Goal: Information Seeking & Learning: Learn about a topic

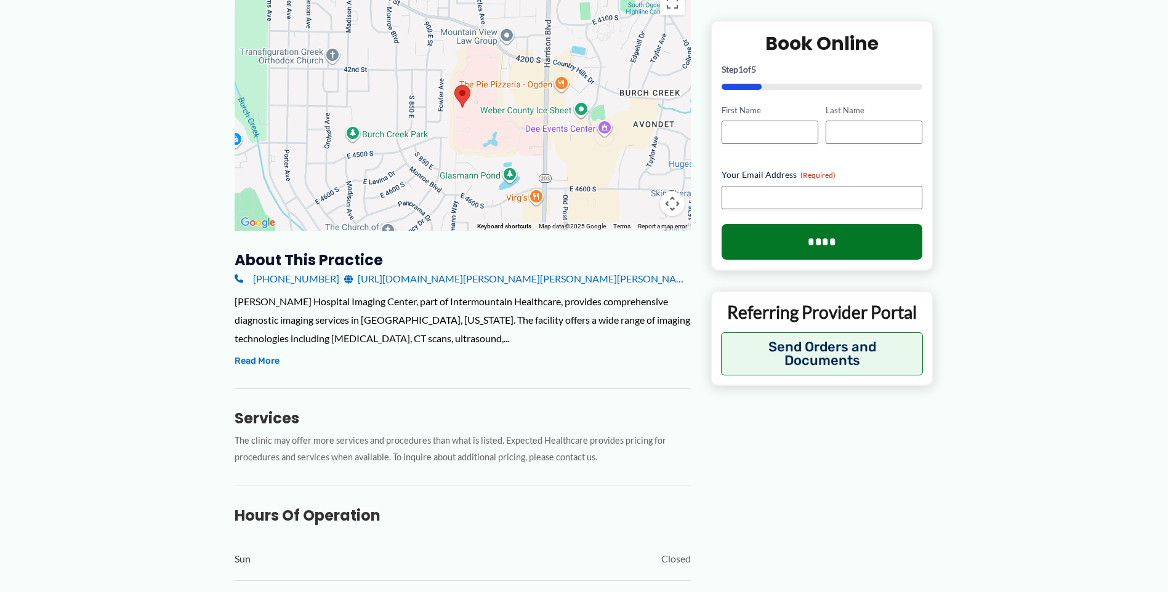
scroll to position [308, 0]
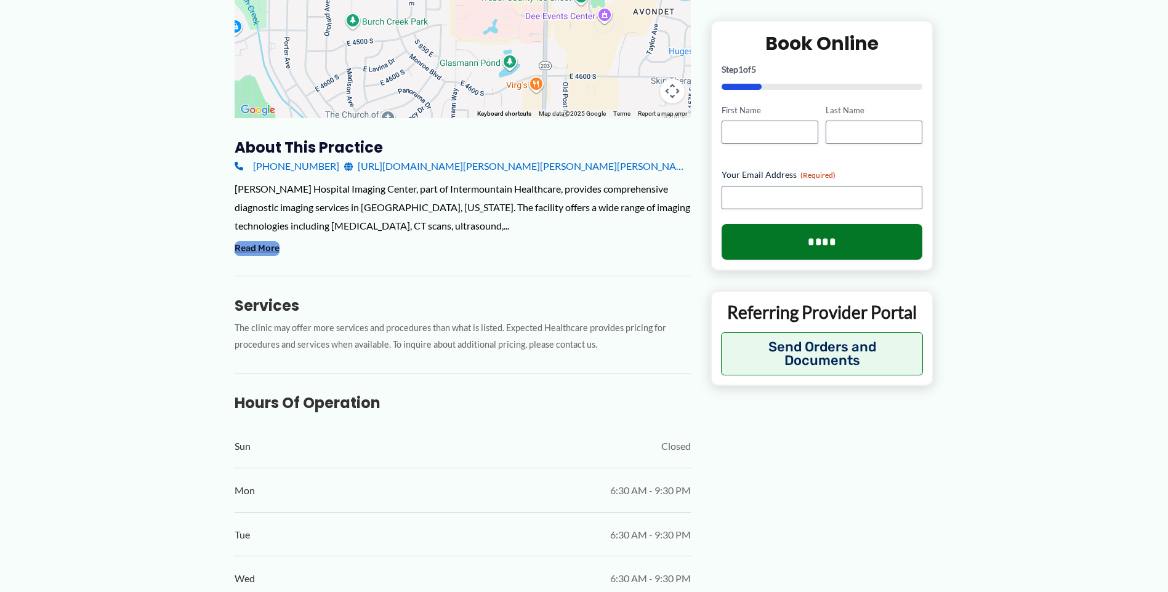
click at [255, 246] on button "Read More" at bounding box center [257, 248] width 45 height 15
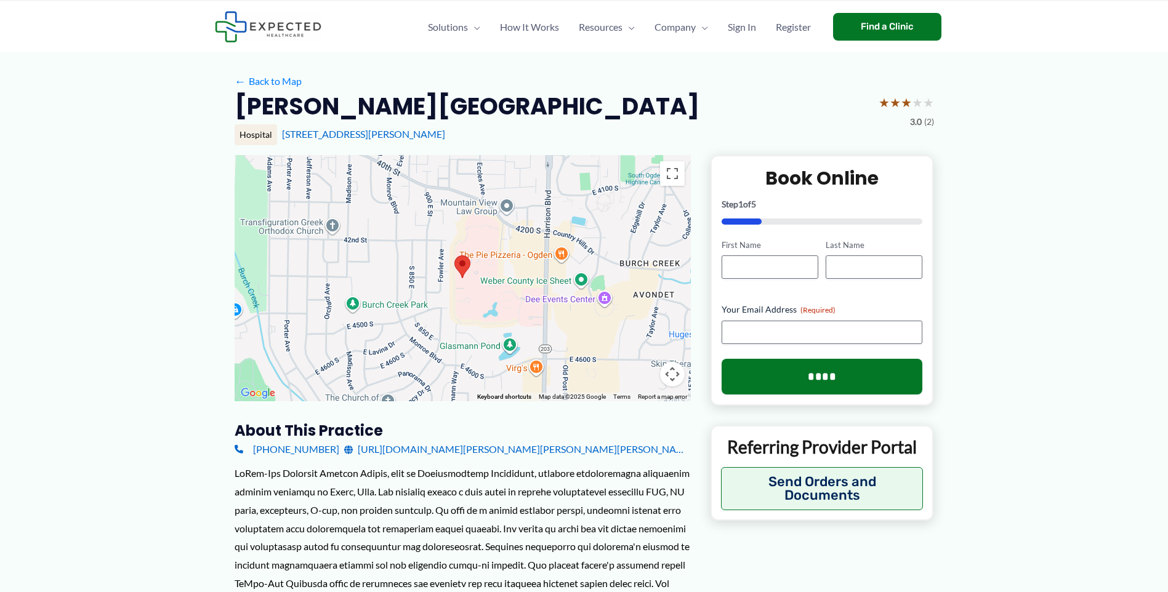
scroll to position [0, 0]
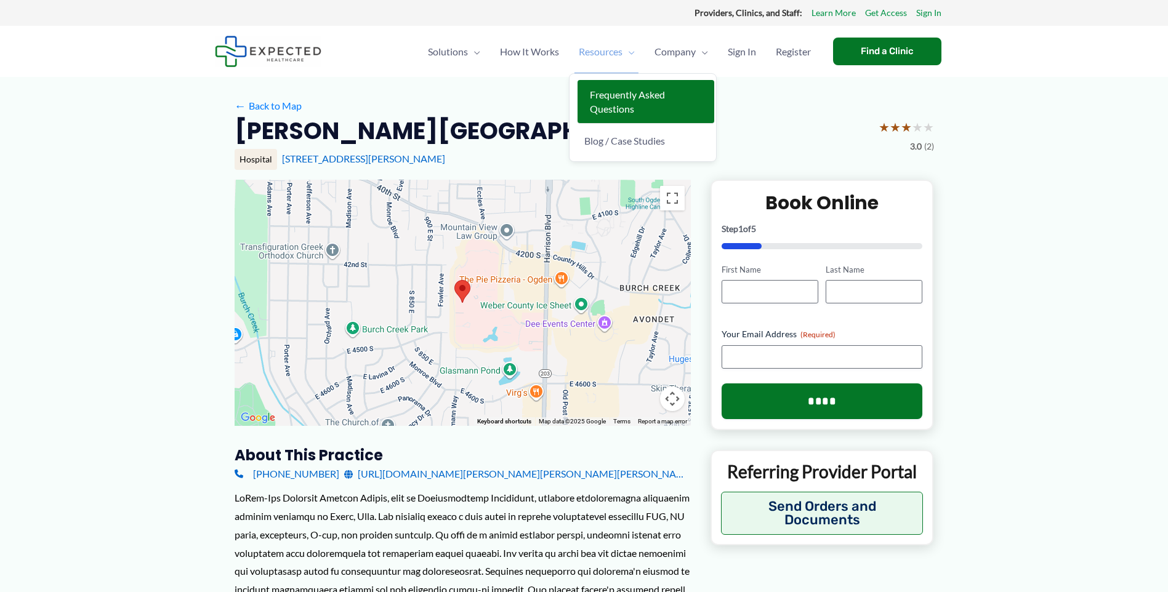
click at [603, 94] on span "Frequently Asked Questions" at bounding box center [627, 102] width 75 height 26
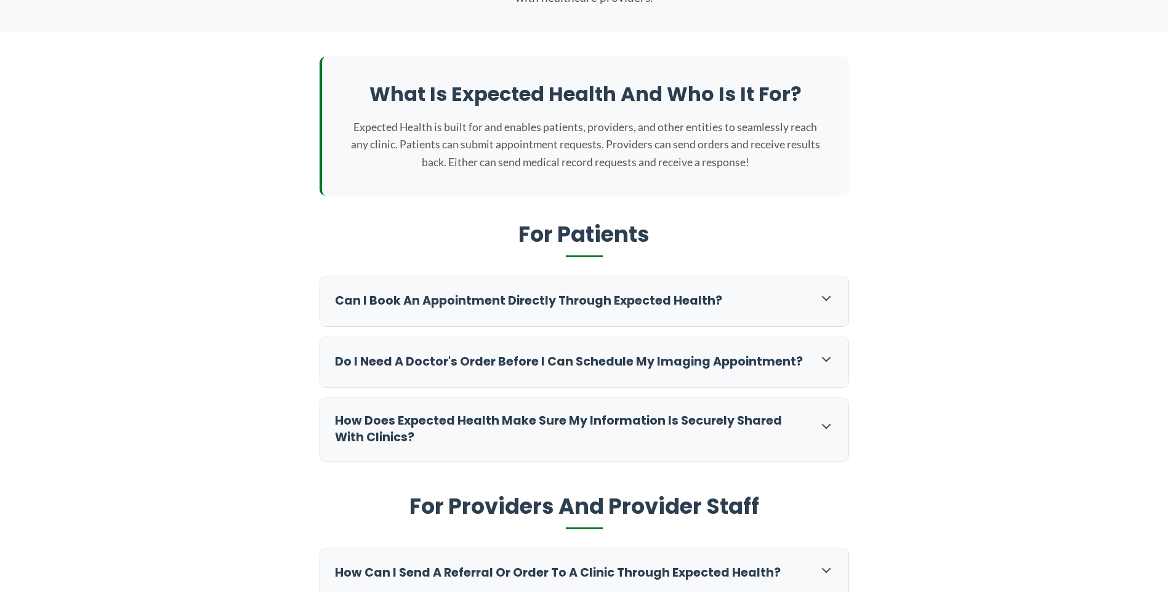
scroll to position [246, 0]
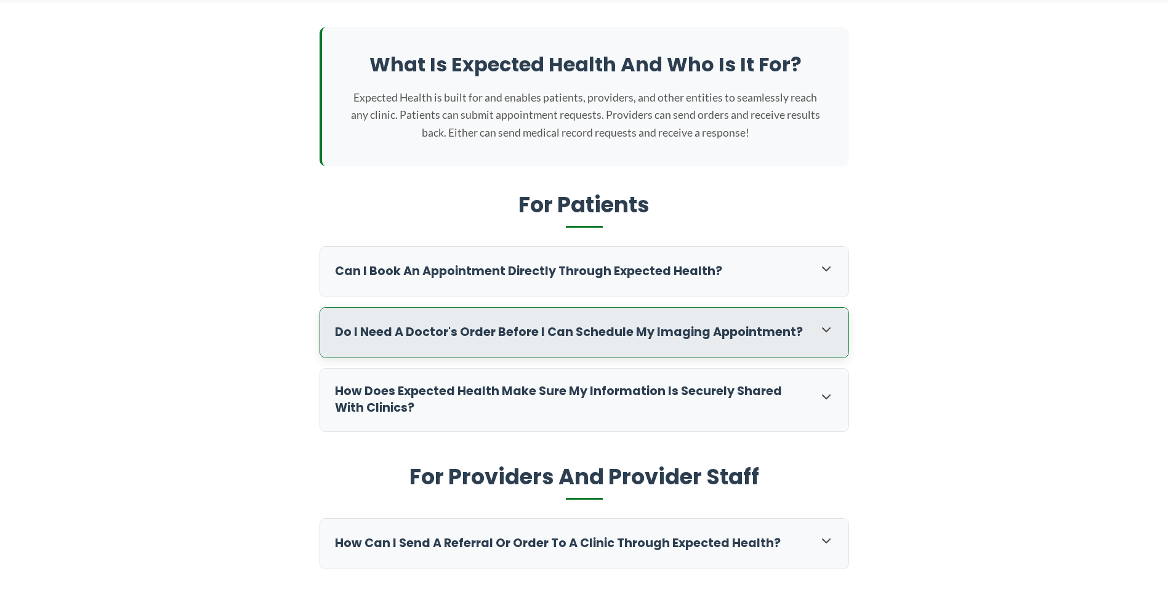
click at [831, 327] on icon at bounding box center [826, 330] width 15 height 15
